Goal: Find specific page/section: Find specific page/section

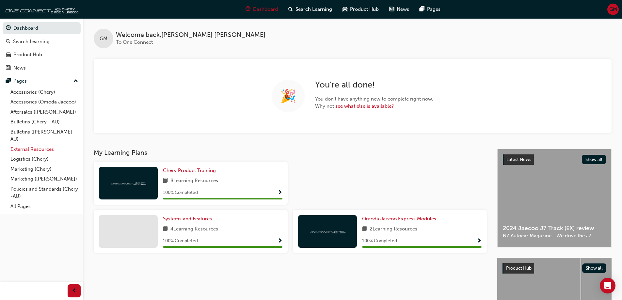
click at [29, 150] on link "External Resources" at bounding box center [44, 149] width 73 height 10
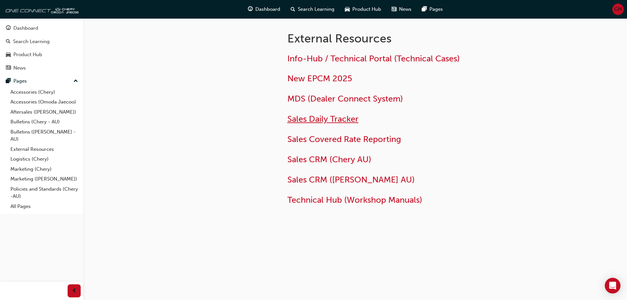
click at [316, 121] on span "Sales Daily Tracker" at bounding box center [322, 119] width 71 height 10
